Goal: Check status: Check status

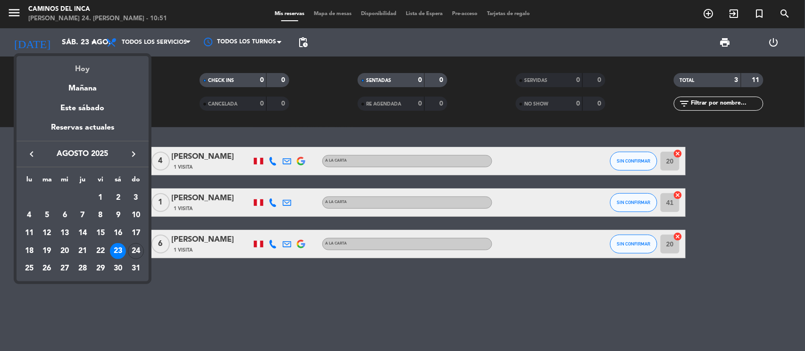
click at [87, 65] on div "Hoy" at bounding box center [83, 65] width 132 height 19
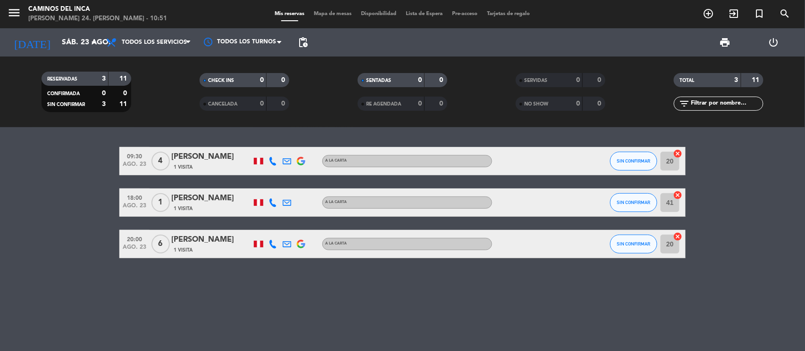
type input "dom. 24 ago."
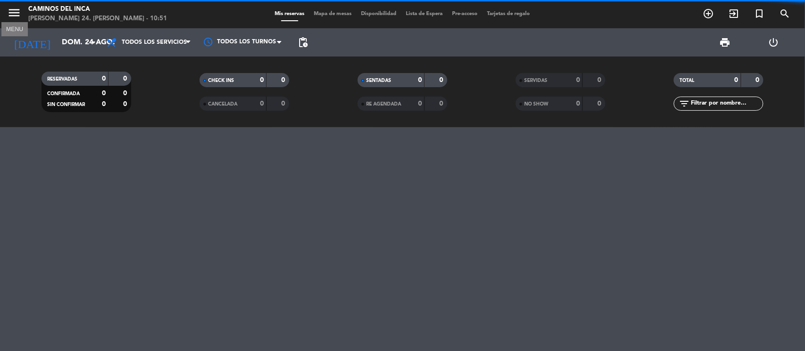
click at [20, 8] on icon "menu" at bounding box center [14, 13] width 14 height 14
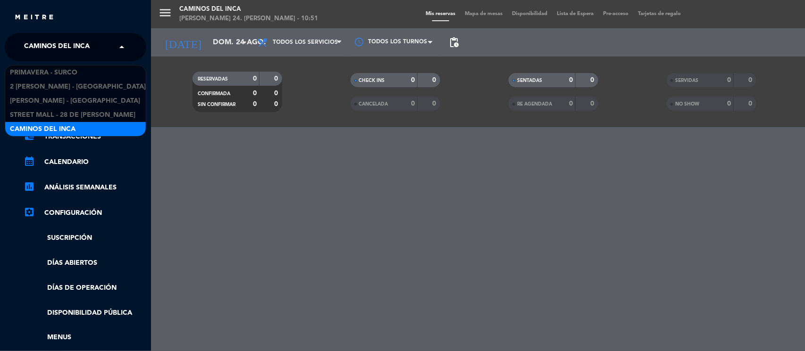
click at [38, 42] on span "Caminos del Inca" at bounding box center [57, 47] width 66 height 20
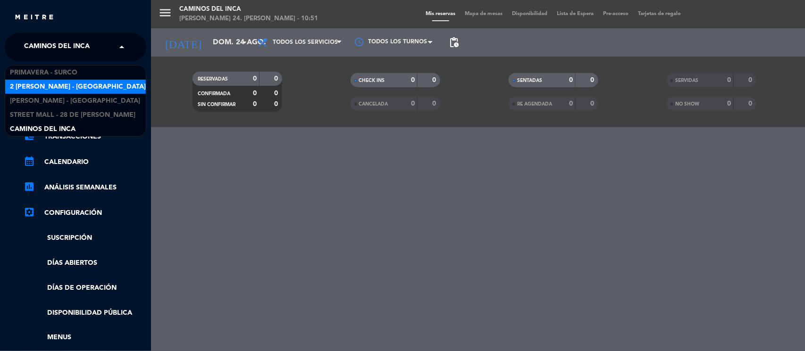
click at [64, 80] on div "2 [PERSON_NAME] - [GEOGRAPHIC_DATA][PERSON_NAME]" at bounding box center [75, 87] width 141 height 14
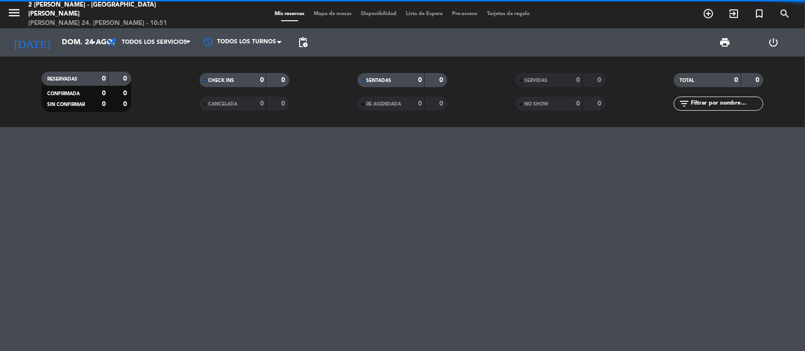
click at [21, 15] on span "menu" at bounding box center [17, 14] width 21 height 22
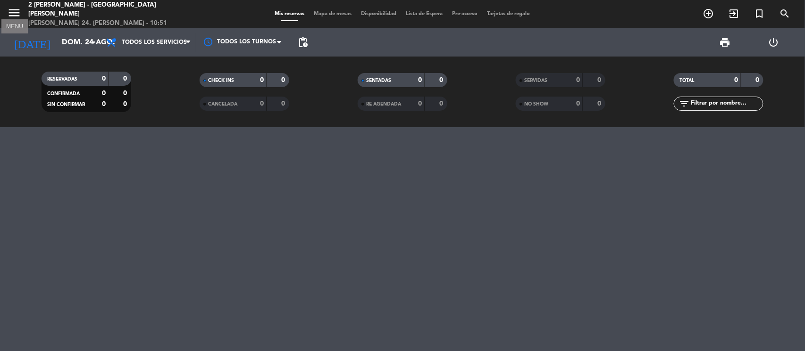
click at [15, 11] on icon "menu" at bounding box center [14, 13] width 14 height 14
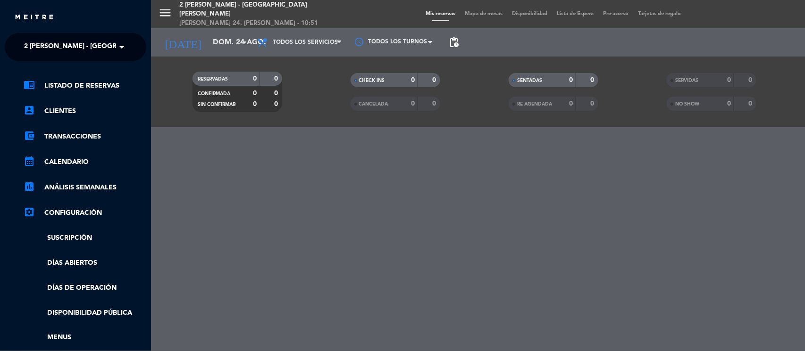
click at [36, 36] on ng-select "× 2 [PERSON_NAME] - [GEOGRAPHIC_DATA][PERSON_NAME] ×" at bounding box center [76, 47] width 142 height 28
click at [55, 59] on ng-select "× 2 [PERSON_NAME] - [GEOGRAPHIC_DATA][PERSON_NAME] ×" at bounding box center [76, 47] width 142 height 28
click at [59, 54] on span "2 [PERSON_NAME] - [GEOGRAPHIC_DATA][PERSON_NAME]" at bounding box center [119, 47] width 191 height 20
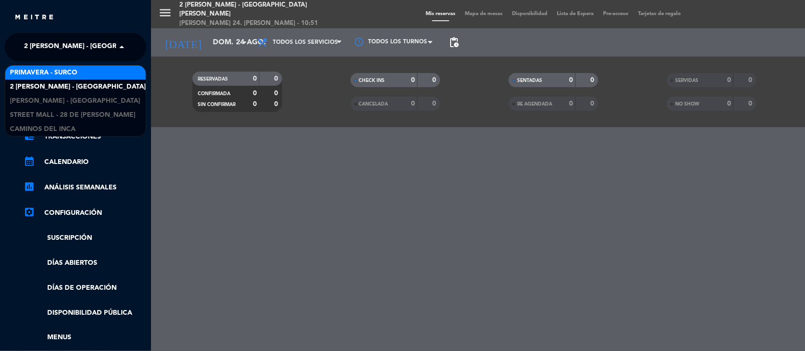
click at [55, 75] on span "Primavera - Surco" at bounding box center [43, 72] width 67 height 11
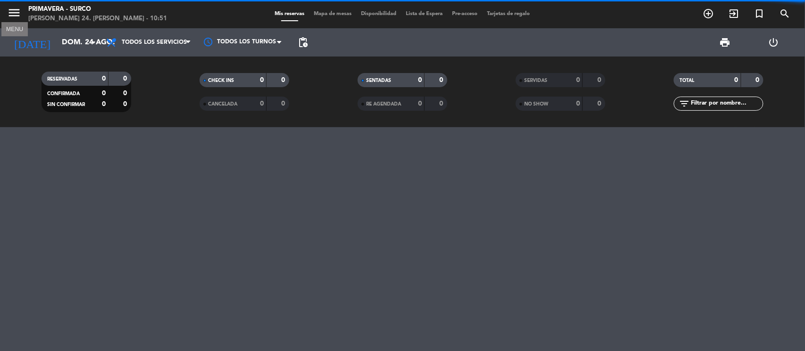
click at [17, 14] on icon "menu" at bounding box center [14, 13] width 14 height 14
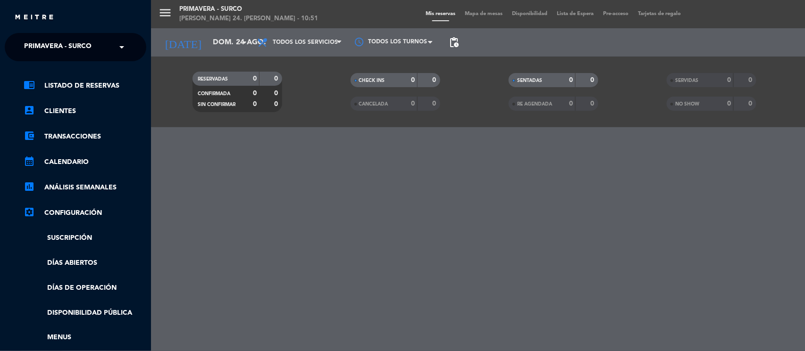
click at [48, 36] on ng-select "× Primavera - Surco ×" at bounding box center [76, 47] width 142 height 28
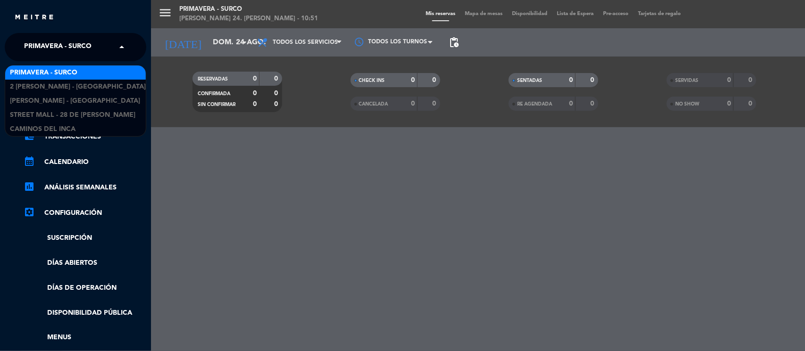
click at [53, 48] on span "Primavera - Surco" at bounding box center [57, 47] width 67 height 20
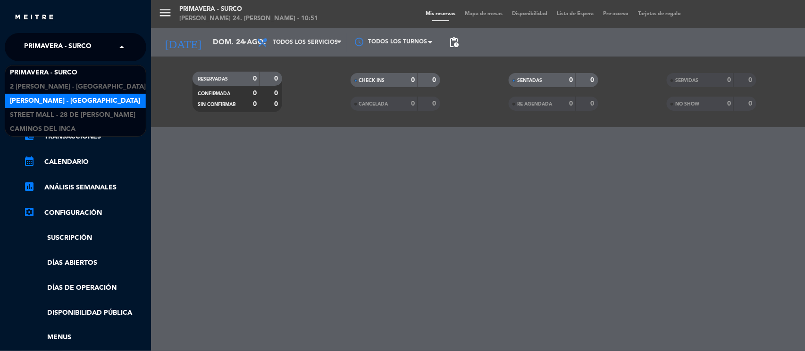
click at [53, 97] on span "[PERSON_NAME] - [GEOGRAPHIC_DATA]" at bounding box center [75, 101] width 130 height 11
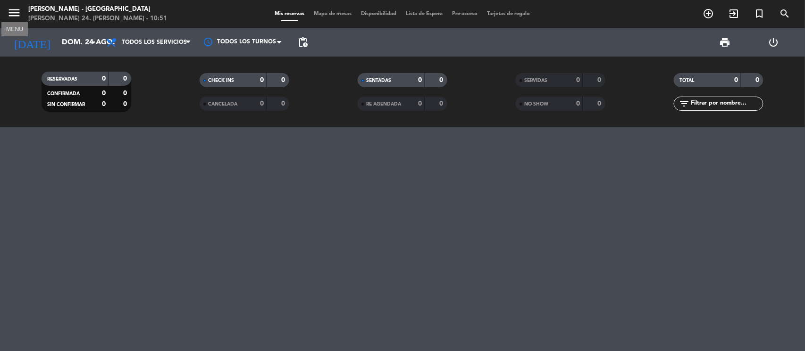
click at [19, 8] on icon "menu" at bounding box center [14, 13] width 14 height 14
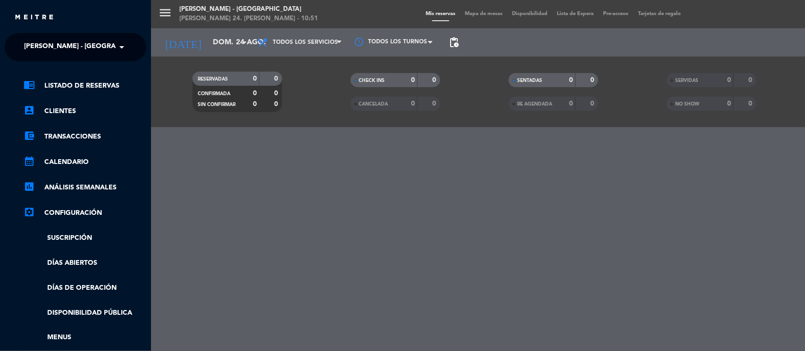
click at [50, 50] on span "[PERSON_NAME] - [GEOGRAPHIC_DATA]" at bounding box center [89, 47] width 130 height 20
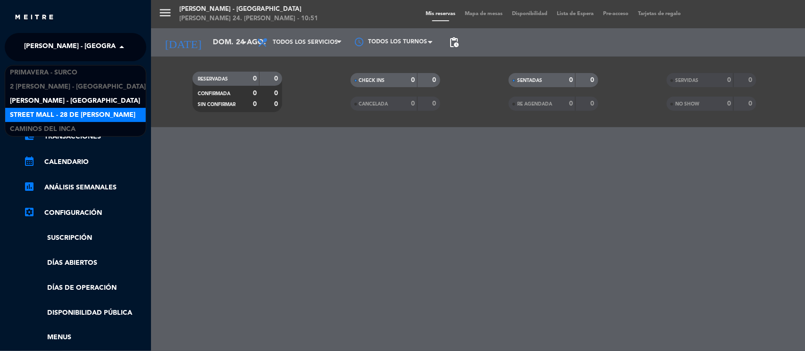
click at [46, 113] on span "Street Mall - 28 de [PERSON_NAME]" at bounding box center [72, 115] width 125 height 11
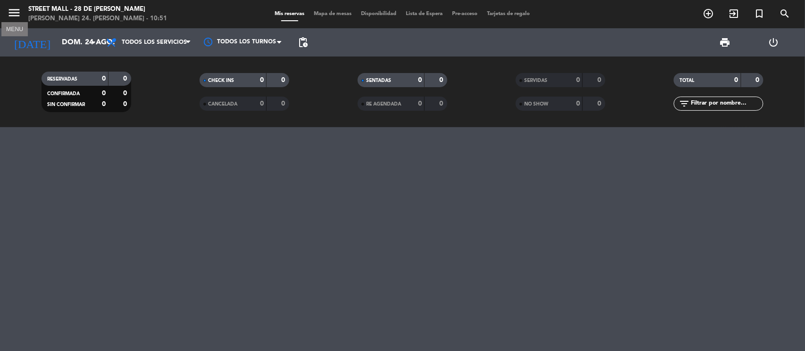
click at [16, 8] on icon "menu" at bounding box center [14, 13] width 14 height 14
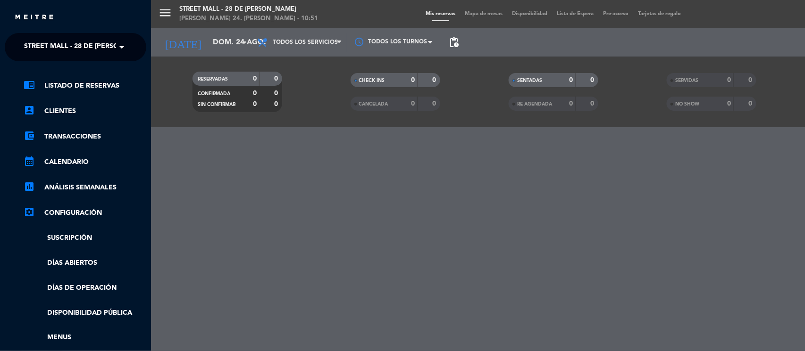
click at [57, 58] on ng-select "× Street Mall - 28 de [PERSON_NAME] ×" at bounding box center [76, 47] width 142 height 28
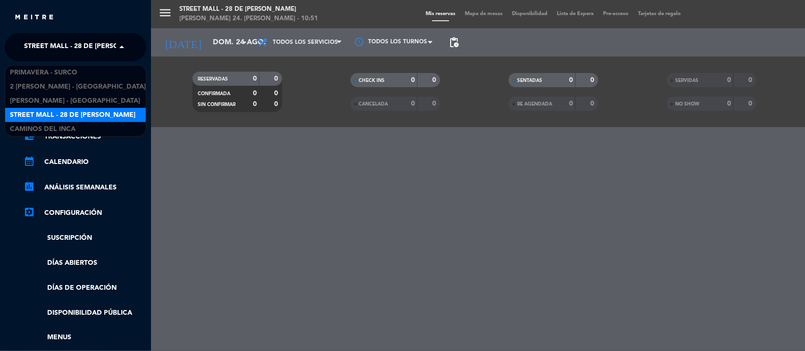
click at [59, 53] on span "Street Mall - 28 de [PERSON_NAME]" at bounding box center [86, 47] width 125 height 20
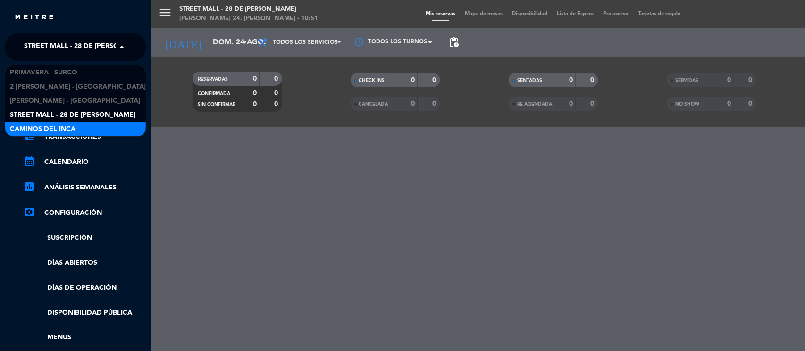
click at [73, 127] on span "Caminos del Inca" at bounding box center [43, 129] width 66 height 11
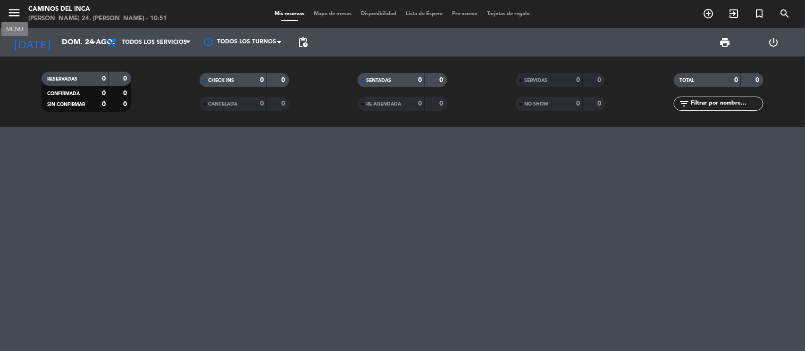
drag, startPoint x: 9, startPoint y: 9, endPoint x: 16, endPoint y: 13, distance: 7.2
click at [11, 11] on icon "menu" at bounding box center [14, 13] width 14 height 14
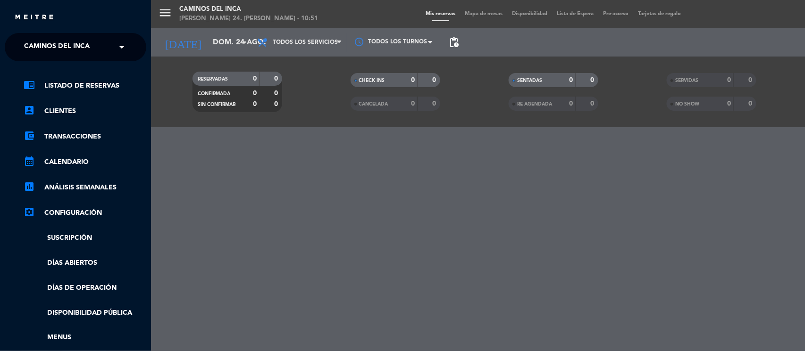
click at [56, 42] on span "Caminos del Inca" at bounding box center [57, 47] width 66 height 20
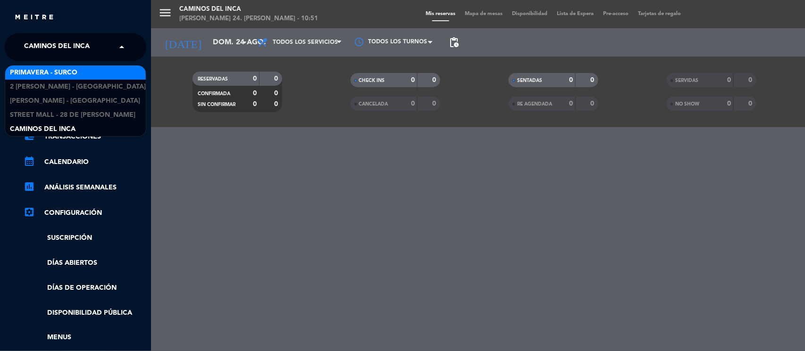
click at [66, 70] on span "Primavera - Surco" at bounding box center [43, 72] width 67 height 11
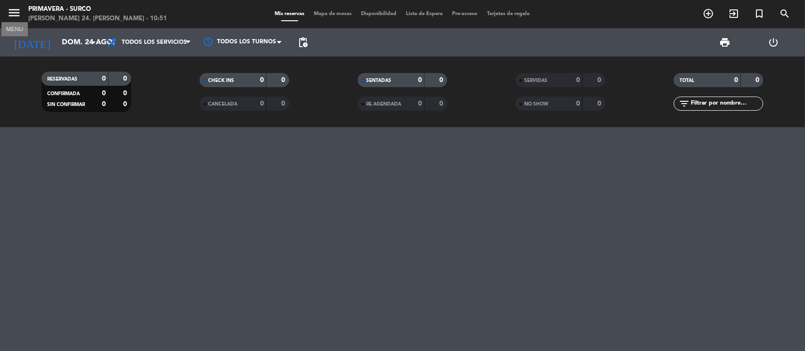
click at [19, 13] on icon "menu" at bounding box center [14, 13] width 14 height 14
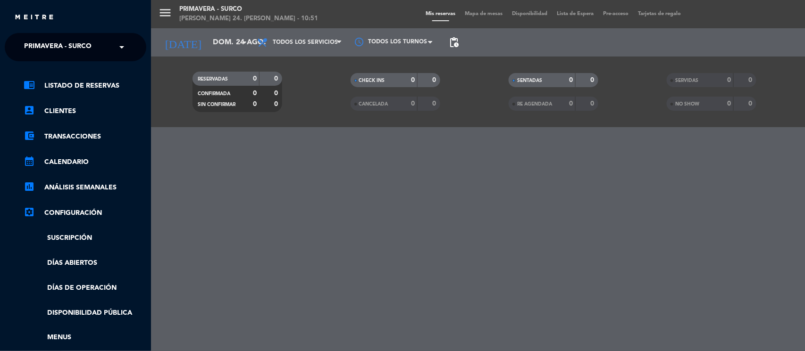
click at [72, 51] on span "Primavera - Surco" at bounding box center [57, 47] width 67 height 20
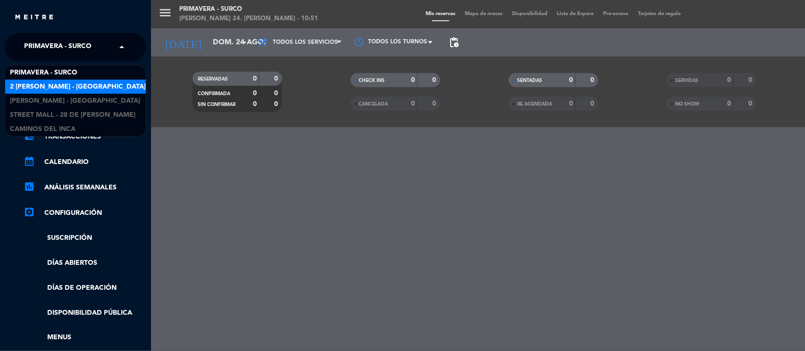
click at [72, 88] on span "2 [PERSON_NAME] - [GEOGRAPHIC_DATA][PERSON_NAME]" at bounding box center [105, 87] width 191 height 11
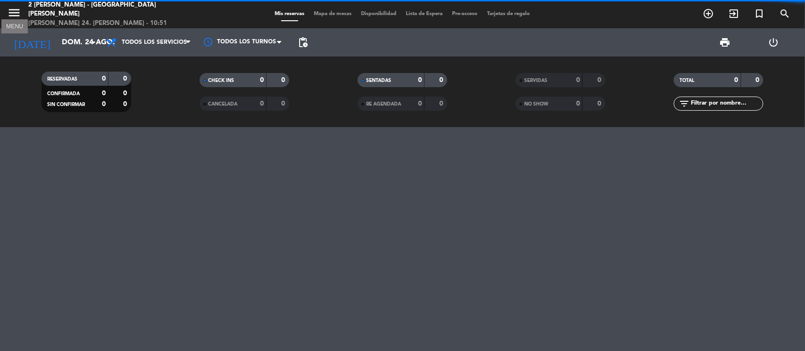
click at [16, 11] on icon "menu" at bounding box center [14, 13] width 14 height 14
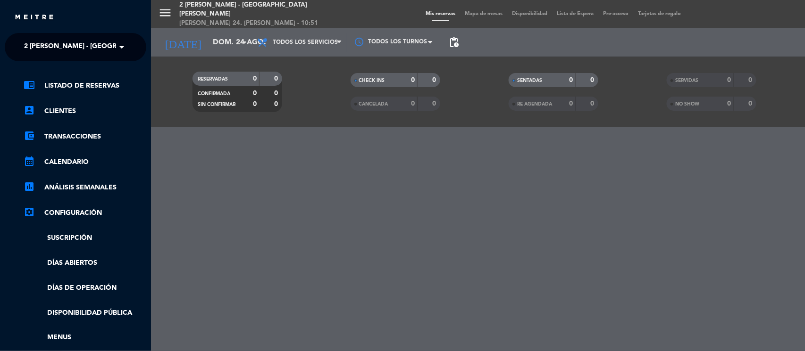
click at [51, 40] on span "2 [PERSON_NAME] - [GEOGRAPHIC_DATA][PERSON_NAME]" at bounding box center [119, 47] width 191 height 20
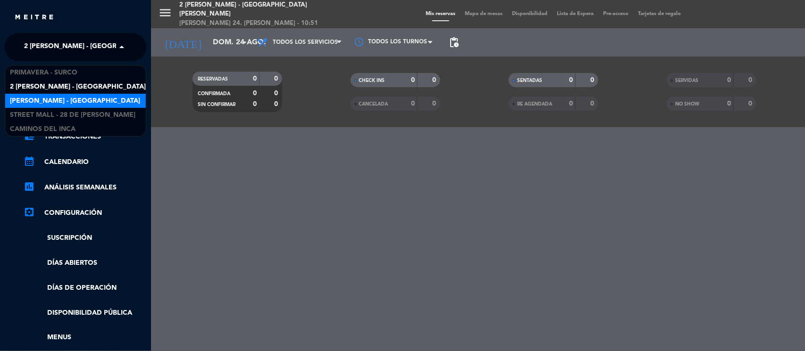
click at [67, 103] on span "[PERSON_NAME] - [GEOGRAPHIC_DATA]" at bounding box center [75, 101] width 130 height 11
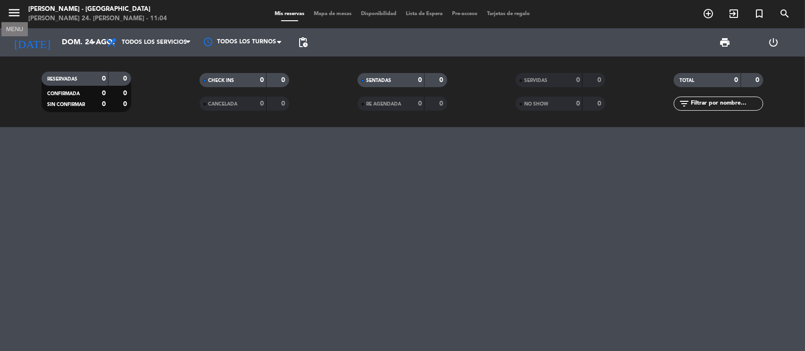
click at [14, 9] on icon "menu" at bounding box center [14, 13] width 14 height 14
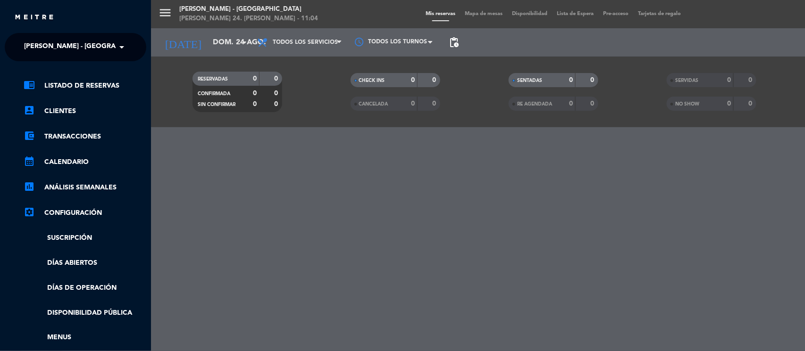
click at [95, 57] on ng-select "× [PERSON_NAME] - Miraflores ×" at bounding box center [76, 47] width 142 height 28
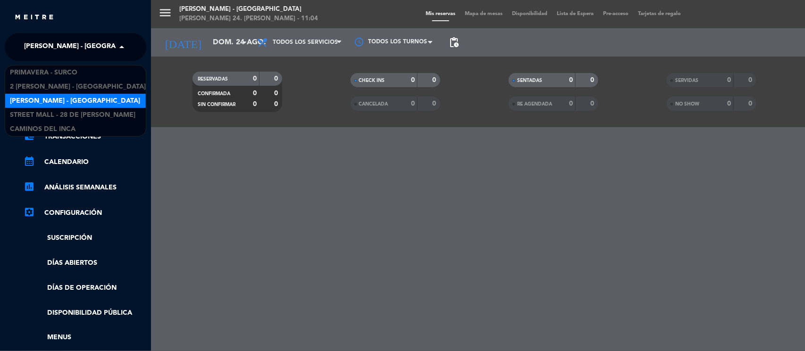
click at [95, 46] on span "[PERSON_NAME] - [GEOGRAPHIC_DATA]" at bounding box center [89, 47] width 130 height 20
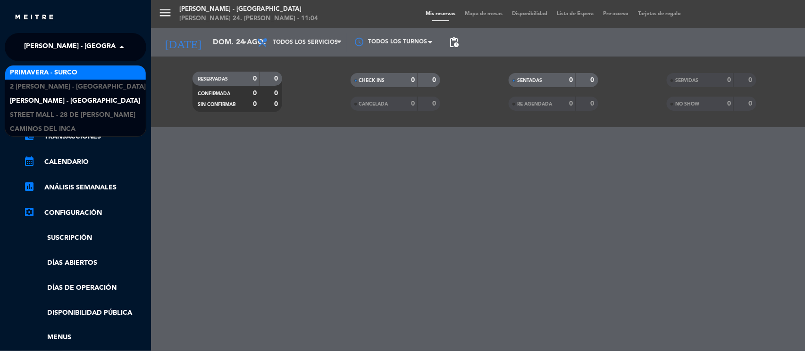
click at [83, 76] on div "Primavera - Surco" at bounding box center [75, 73] width 141 height 14
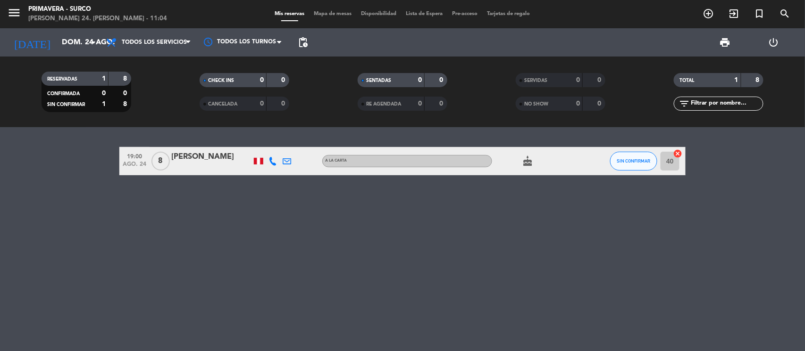
click at [271, 161] on icon at bounding box center [272, 161] width 8 height 8
click at [271, 144] on button "Copiar content_paste" at bounding box center [272, 145] width 29 height 10
click at [271, 141] on button "Copiar content_paste" at bounding box center [272, 145] width 29 height 10
click at [289, 158] on icon at bounding box center [287, 161] width 8 height 8
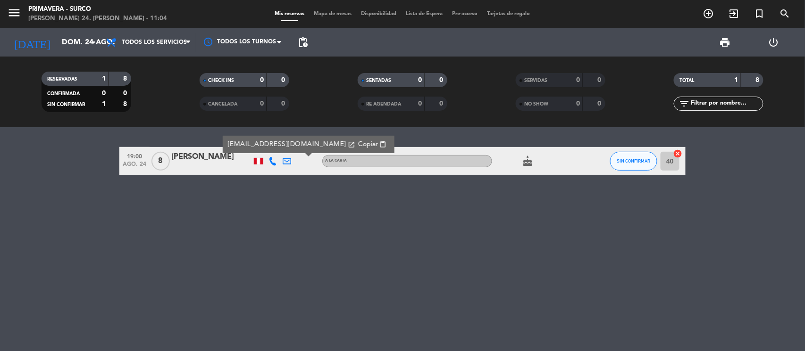
click at [334, 138] on div "[EMAIL_ADDRESS][DOMAIN_NAME] open_in_new Copiar content_paste" at bounding box center [309, 144] width 172 height 17
click at [358, 144] on span "Copiar" at bounding box center [368, 145] width 20 height 10
